Goal: Navigation & Orientation: Find specific page/section

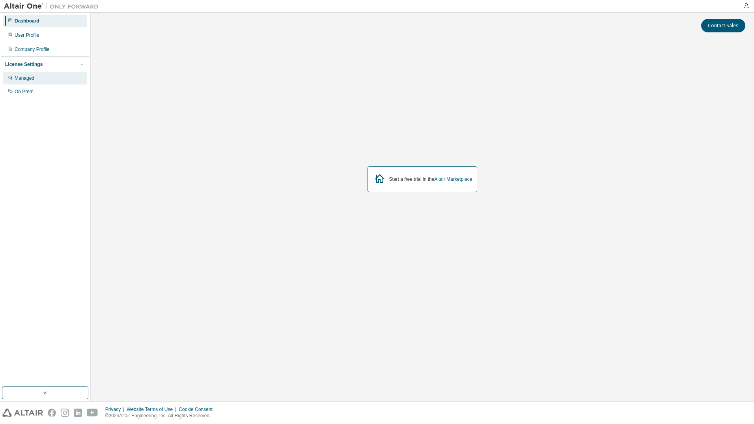
click at [27, 80] on div "Managed" at bounding box center [25, 78] width 20 height 6
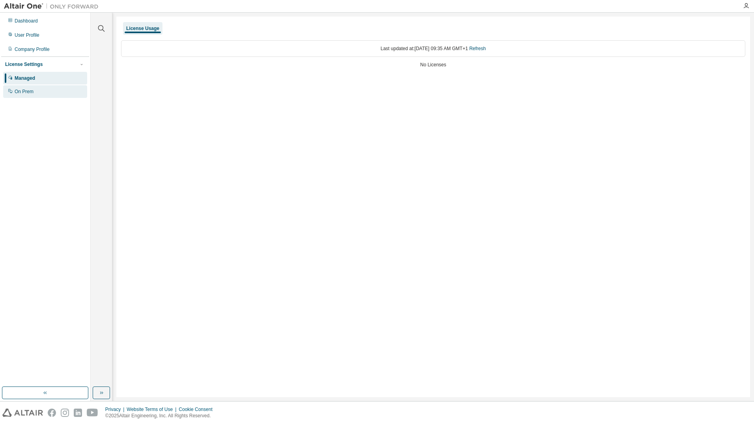
click at [40, 92] on div "On Prem" at bounding box center [45, 91] width 84 height 13
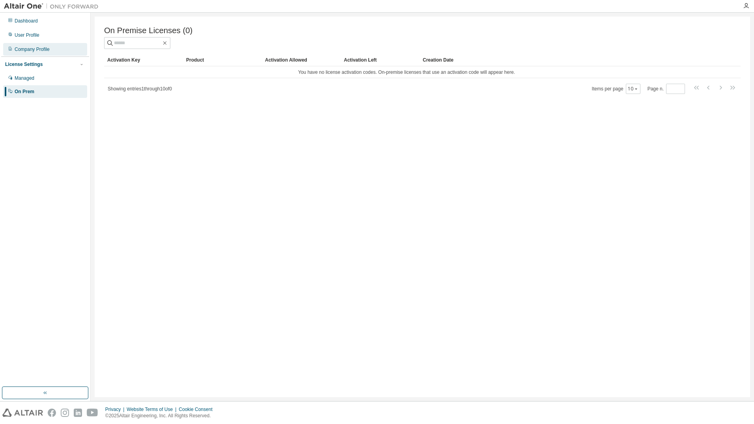
click at [34, 49] on div "Company Profile" at bounding box center [32, 49] width 35 height 6
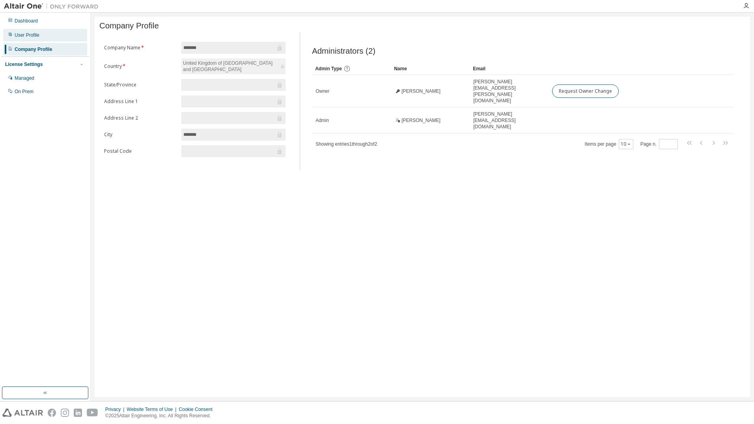
click at [29, 37] on div "User Profile" at bounding box center [27, 35] width 25 height 6
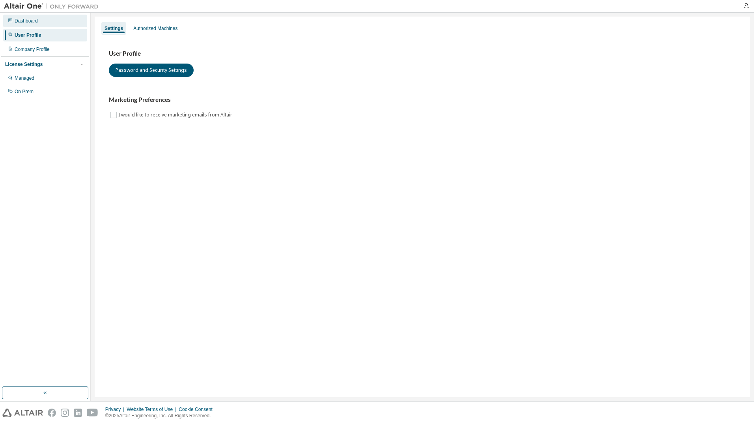
click at [33, 20] on div "Dashboard" at bounding box center [26, 21] width 23 height 6
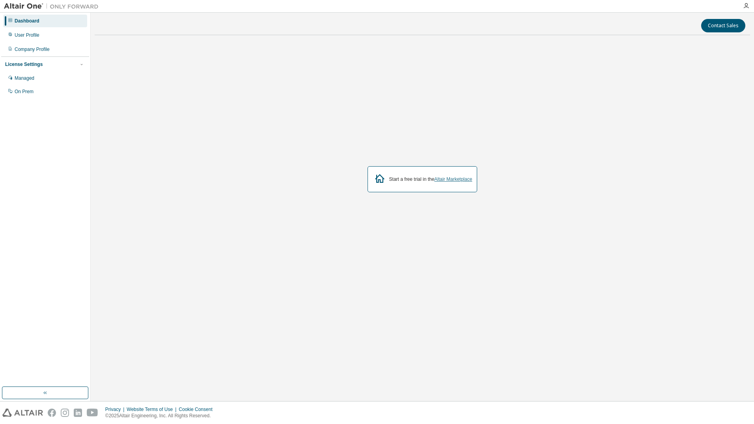
click at [450, 177] on link "Altair Marketplace" at bounding box center [453, 179] width 38 height 6
